Goal: Task Accomplishment & Management: Complete application form

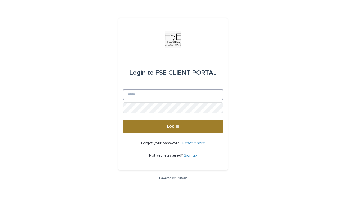
type input "**********"
click at [153, 129] on button "Log in" at bounding box center [173, 126] width 100 height 13
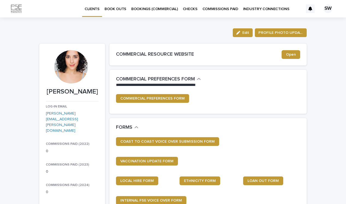
click at [116, 12] on link "BOOK OUTS" at bounding box center [115, 8] width 27 height 17
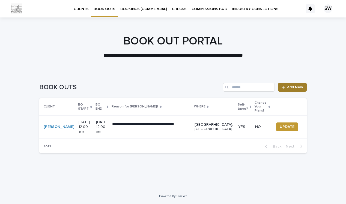
click at [285, 87] on icon at bounding box center [283, 87] width 3 height 4
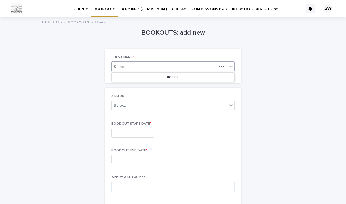
click at [170, 66] on div "Select..." at bounding box center [164, 67] width 105 height 7
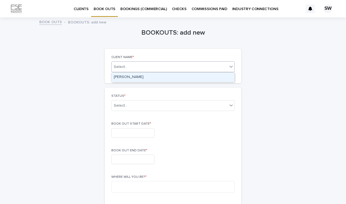
click at [164, 75] on div "[PERSON_NAME]" at bounding box center [173, 78] width 123 height 10
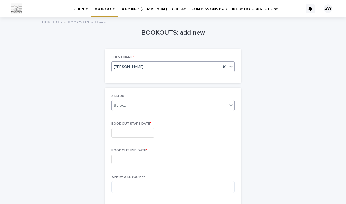
click at [154, 103] on div "Select..." at bounding box center [170, 105] width 116 height 9
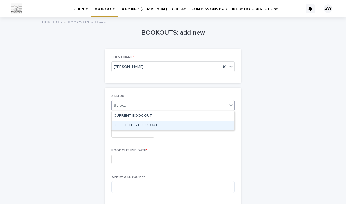
click at [148, 122] on div "DELETE THIS BOOK OUT" at bounding box center [173, 126] width 123 height 10
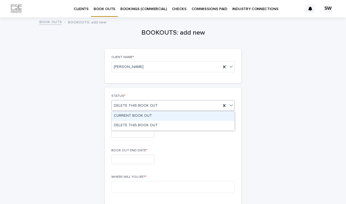
click at [147, 105] on span "DELETE THIS BOOK OUT" at bounding box center [136, 106] width 44 height 6
click at [147, 114] on div "CURRENT BOOK OUT" at bounding box center [173, 116] width 123 height 10
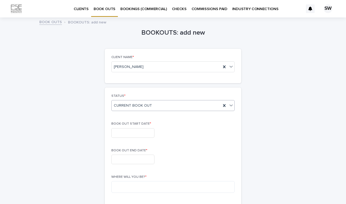
click at [139, 133] on input "text" at bounding box center [132, 133] width 43 height 10
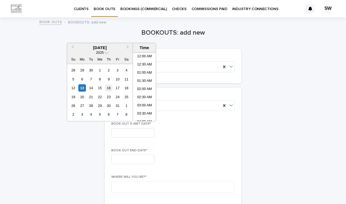
click at [109, 87] on div "16" at bounding box center [108, 87] width 7 height 7
type input "**********"
click at [124, 158] on input "text" at bounding box center [132, 160] width 43 height 10
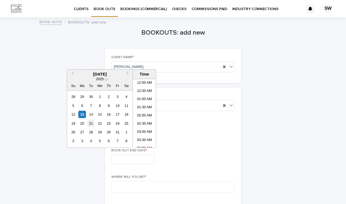
click at [91, 123] on div "21" at bounding box center [90, 123] width 7 height 7
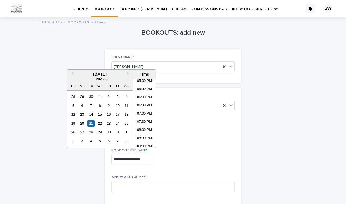
scroll to position [282, 0]
click at [144, 127] on li "08:00 PM" at bounding box center [144, 129] width 23 height 8
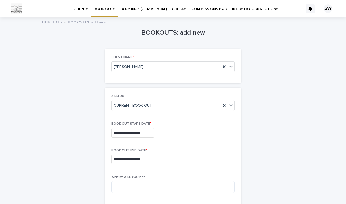
type input "**********"
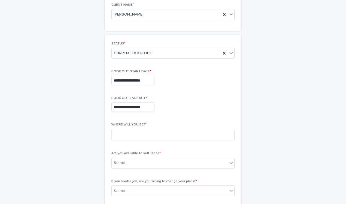
scroll to position [53, 0]
click at [142, 133] on textarea at bounding box center [172, 134] width 123 height 12
type textarea "***"
click at [140, 164] on div "Select..." at bounding box center [170, 162] width 116 height 9
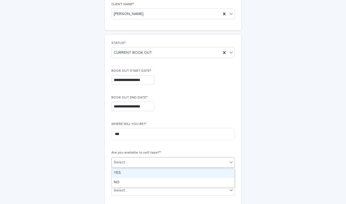
click at [139, 171] on div "YES" at bounding box center [173, 173] width 123 height 10
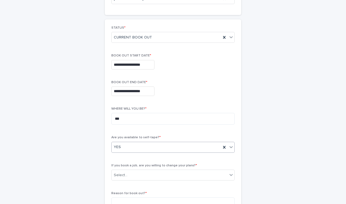
scroll to position [69, 0]
click at [139, 171] on div "Select..." at bounding box center [170, 174] width 116 height 9
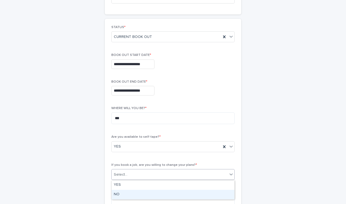
click at [136, 193] on div "NO" at bounding box center [173, 195] width 123 height 10
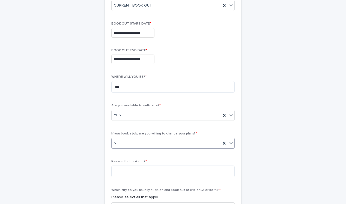
scroll to position [105, 0]
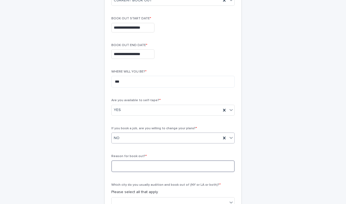
click at [141, 167] on textarea at bounding box center [172, 167] width 123 height 12
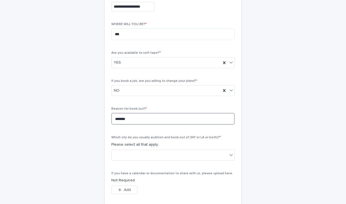
scroll to position [154, 0]
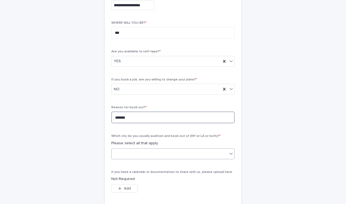
type textarea "*******"
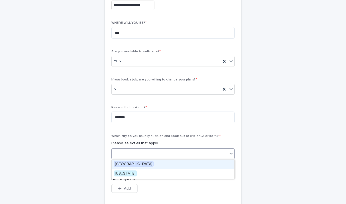
click at [137, 153] on div at bounding box center [170, 153] width 116 height 9
click at [135, 164] on span "[GEOGRAPHIC_DATA]" at bounding box center [134, 164] width 40 height 6
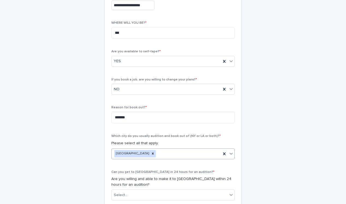
scroll to position [196, 0]
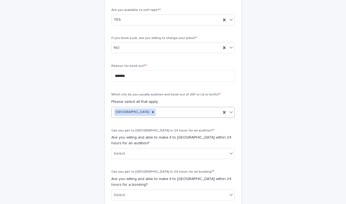
type input "*"
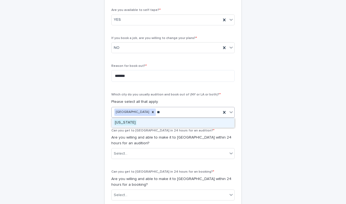
type input "***"
click at [151, 124] on div "[US_STATE]" at bounding box center [173, 123] width 123 height 10
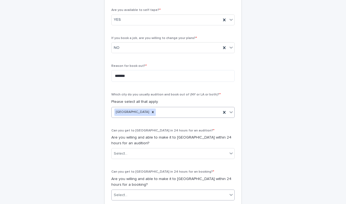
scroll to position [237, 0]
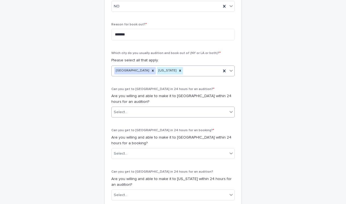
click at [146, 114] on div "Select..." at bounding box center [170, 112] width 116 height 9
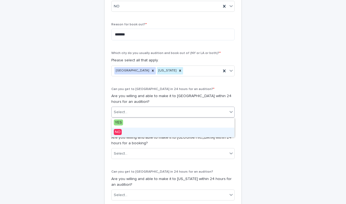
click at [143, 130] on div "NO" at bounding box center [173, 133] width 123 height 10
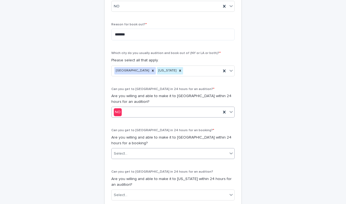
click at [140, 153] on div "Select..." at bounding box center [170, 153] width 116 height 9
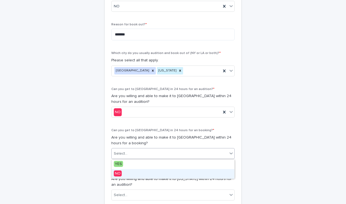
click at [136, 173] on div "NO" at bounding box center [173, 174] width 123 height 10
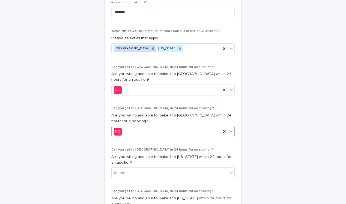
scroll to position [263, 0]
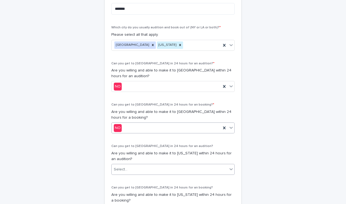
click at [135, 172] on div "Select..." at bounding box center [170, 169] width 116 height 9
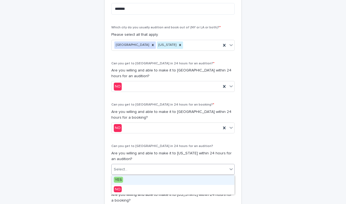
click at [134, 179] on div "YES" at bounding box center [173, 181] width 123 height 10
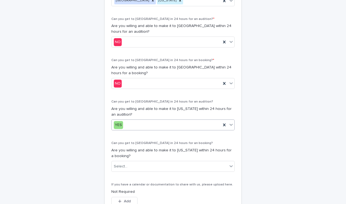
scroll to position [308, 0]
click at [136, 165] on div "Select..." at bounding box center [170, 166] width 116 height 9
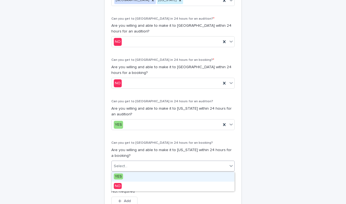
click at [135, 176] on div "YES" at bounding box center [173, 177] width 123 height 10
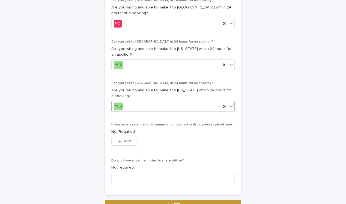
scroll to position [375, 0]
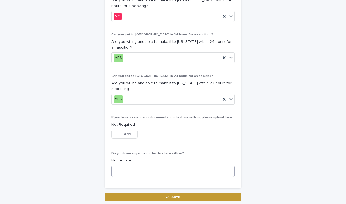
click at [135, 176] on textarea at bounding box center [172, 172] width 123 height 12
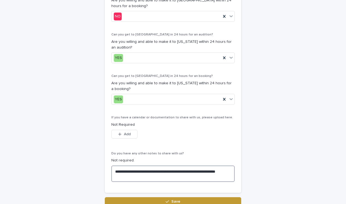
click at [194, 171] on textarea "**********" at bounding box center [172, 174] width 123 height 16
click at [168, 171] on textarea "**********" at bounding box center [172, 174] width 123 height 16
click at [162, 171] on textarea "**********" at bounding box center [172, 174] width 123 height 16
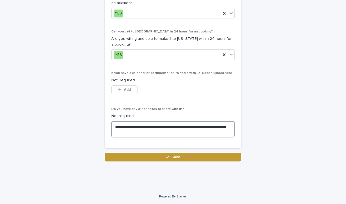
scroll to position [419, 0]
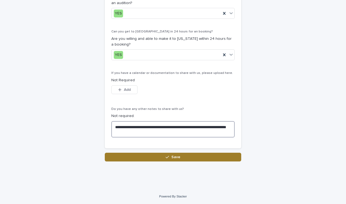
type textarea "**********"
click at [166, 158] on icon "button" at bounding box center [167, 157] width 3 height 4
